Goal: Information Seeking & Learning: Learn about a topic

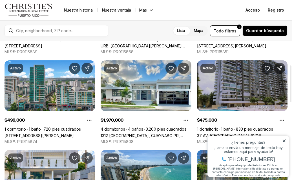
scroll to position [101, 0]
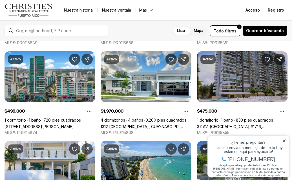
click at [284, 141] on icon at bounding box center [284, 141] width 4 height 4
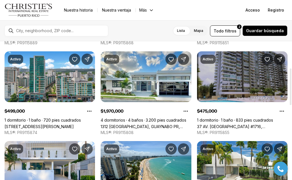
click at [191, 132] on div "Activo $650,000 3 dormitorios 2 baños 1.500 pies cuadrados 4123 AVENIDA ISLA VE…" at bounding box center [146, 138] width 283 height 353
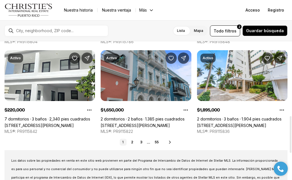
scroll to position [293, 0]
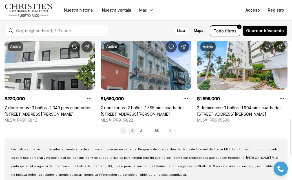
click at [130, 132] on link "2" at bounding box center [132, 130] width 7 height 7
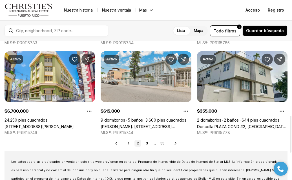
scroll to position [282, 0]
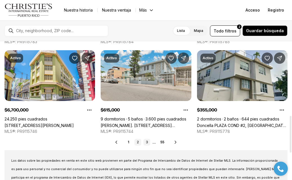
click at [147, 142] on font "3" at bounding box center [147, 142] width 2 height 4
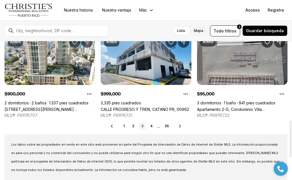
scroll to position [293, 0]
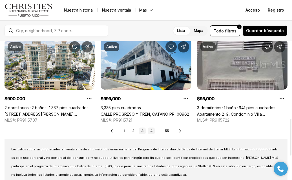
click at [151, 130] on font "4" at bounding box center [151, 131] width 2 height 4
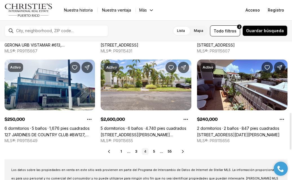
scroll to position [282, 0]
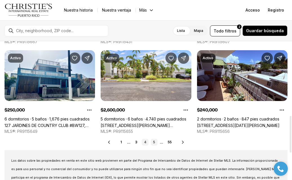
click at [152, 139] on link "5" at bounding box center [154, 142] width 7 height 7
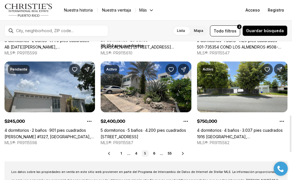
scroll to position [282, 0]
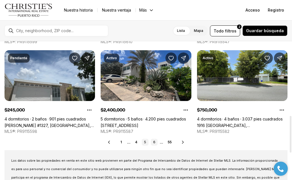
click at [154, 141] on font "6" at bounding box center [154, 142] width 2 height 4
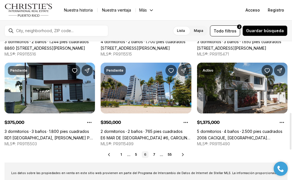
scroll to position [271, 0]
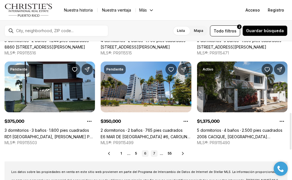
click at [153, 154] on font "7" at bounding box center [154, 153] width 2 height 4
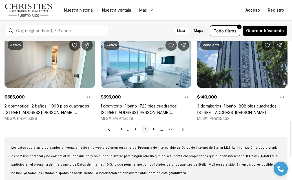
scroll to position [316, 0]
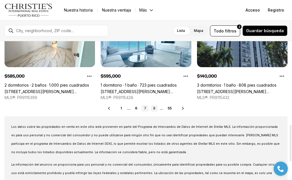
click at [154, 111] on link "8" at bounding box center [154, 108] width 7 height 7
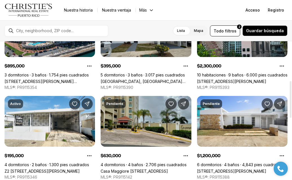
scroll to position [180, 0]
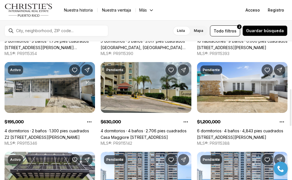
click at [54, 135] on link "Z2 CALLE DRAGON URB LOMAS VERDES, BAYAMON PR, 00956" at bounding box center [42, 137] width 75 height 5
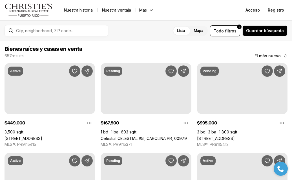
scroll to position [180, 0]
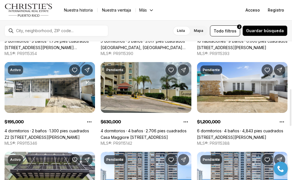
click at [95, 132] on div "Activo $449,000 3.500 pies cuadrados A13 AV. GALICIA, DEV. JARDINES CASTELLANA,…" at bounding box center [146, 59] width 283 height 353
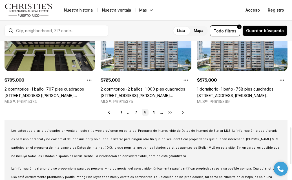
scroll to position [327, 0]
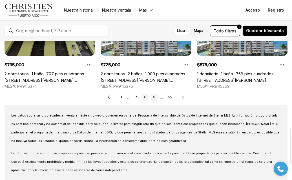
click at [153, 99] on link "9" at bounding box center [154, 97] width 7 height 7
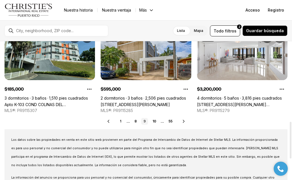
scroll to position [304, 0]
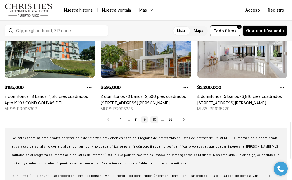
click at [156, 118] on link "10" at bounding box center [154, 119] width 8 height 7
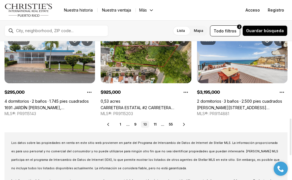
scroll to position [304, 0]
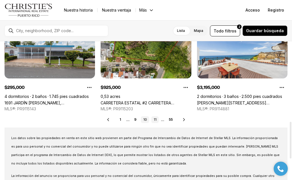
click at [156, 120] on link "11" at bounding box center [154, 119] width 7 height 7
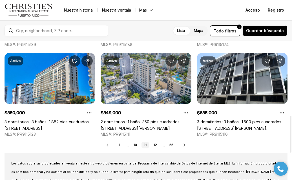
scroll to position [282, 0]
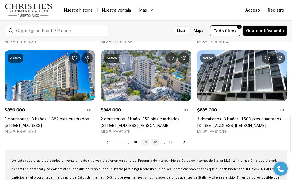
click at [156, 141] on font "12" at bounding box center [155, 142] width 4 height 4
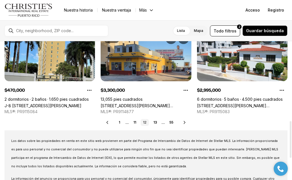
scroll to position [304, 0]
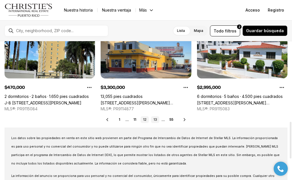
click at [157, 120] on link "13" at bounding box center [155, 119] width 8 height 7
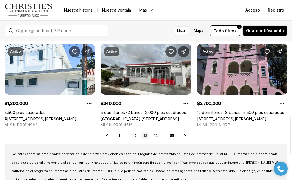
scroll to position [293, 0]
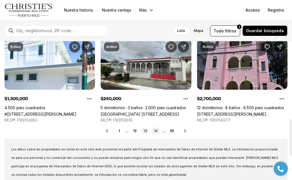
click at [156, 131] on font "14" at bounding box center [156, 131] width 4 height 4
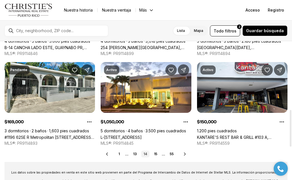
scroll to position [271, 0]
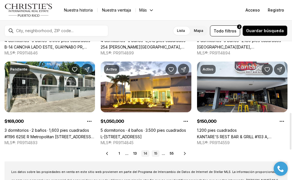
click at [155, 151] on font "15" at bounding box center [155, 153] width 3 height 4
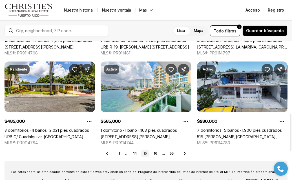
scroll to position [282, 0]
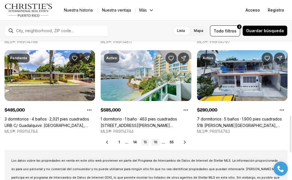
click at [157, 142] on link "16" at bounding box center [155, 142] width 8 height 7
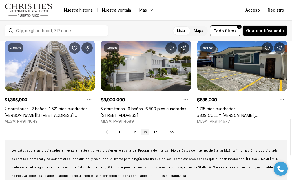
scroll to position [293, 0]
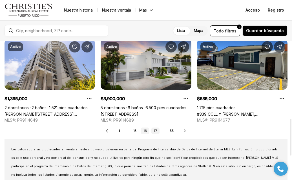
click at [157, 129] on link "17" at bounding box center [155, 130] width 8 height 7
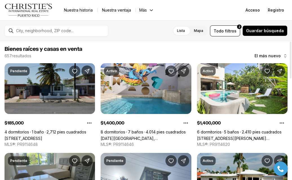
click at [42, 138] on link "[STREET_ADDRESS]" at bounding box center [24, 138] width 38 height 5
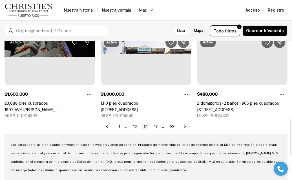
scroll to position [304, 0]
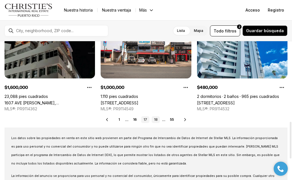
click at [155, 121] on font "18" at bounding box center [156, 119] width 4 height 4
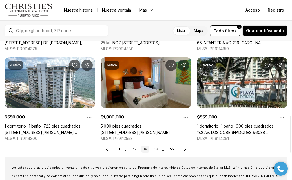
scroll to position [282, 0]
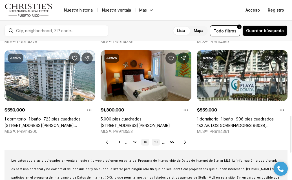
click at [156, 143] on font "19" at bounding box center [156, 142] width 4 height 4
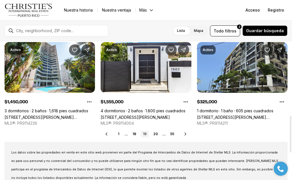
scroll to position [293, 0]
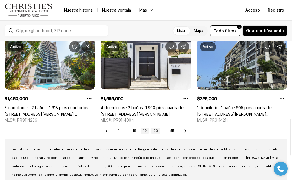
click at [156, 132] on font "20" at bounding box center [155, 131] width 5 height 4
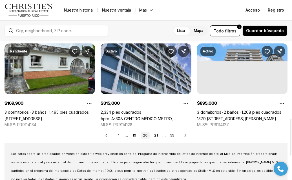
scroll to position [293, 0]
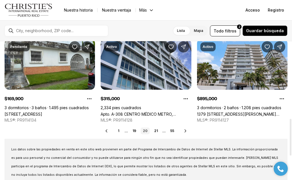
click at [156, 132] on font "21" at bounding box center [156, 131] width 4 height 4
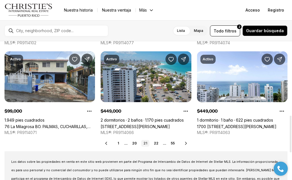
scroll to position [282, 0]
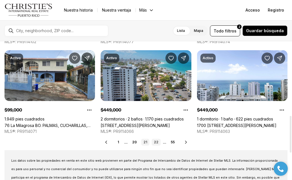
click at [156, 142] on font "22" at bounding box center [156, 142] width 5 height 4
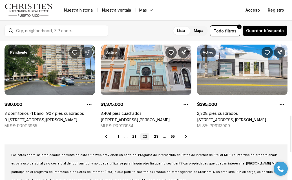
scroll to position [293, 0]
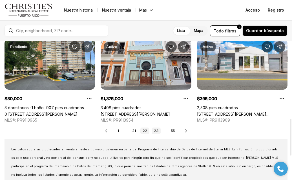
click at [157, 129] on font "23" at bounding box center [156, 131] width 5 height 4
